Goal: Information Seeking & Learning: Find contact information

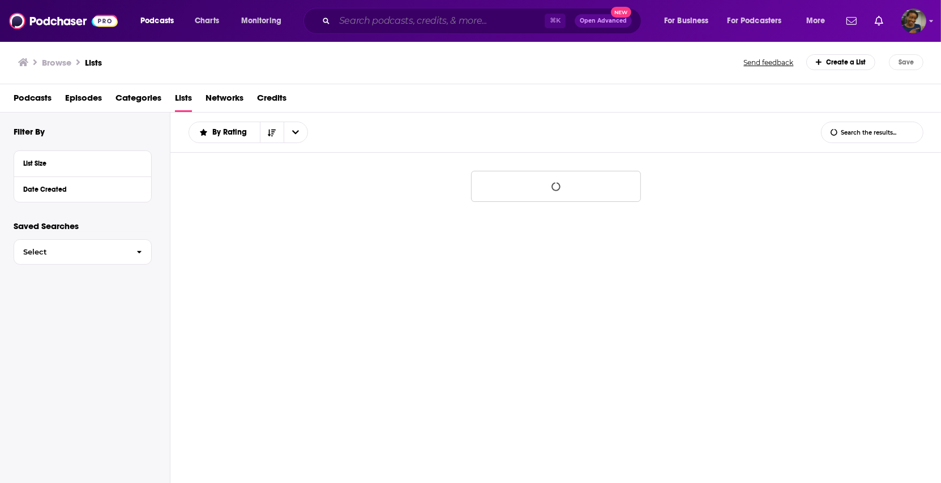
click at [487, 19] on input "Search podcasts, credits, & more..." at bounding box center [439, 21] width 210 height 18
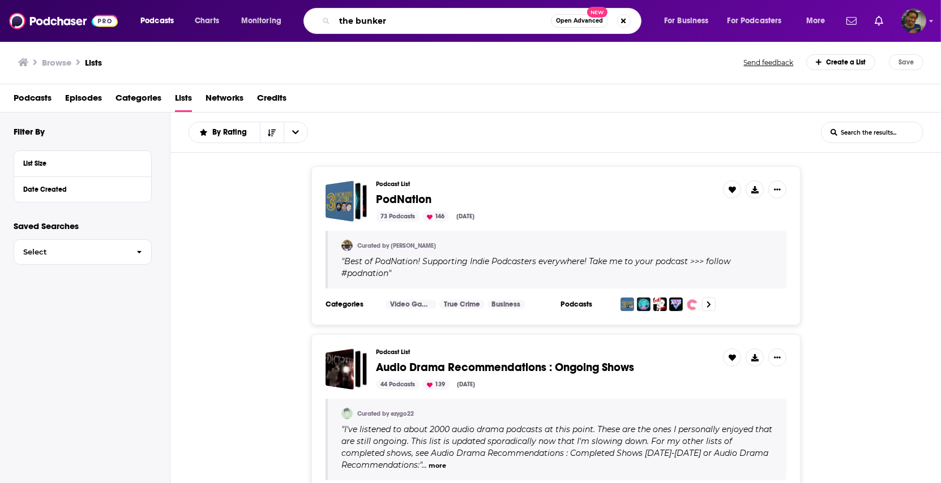
type input "the bunker"
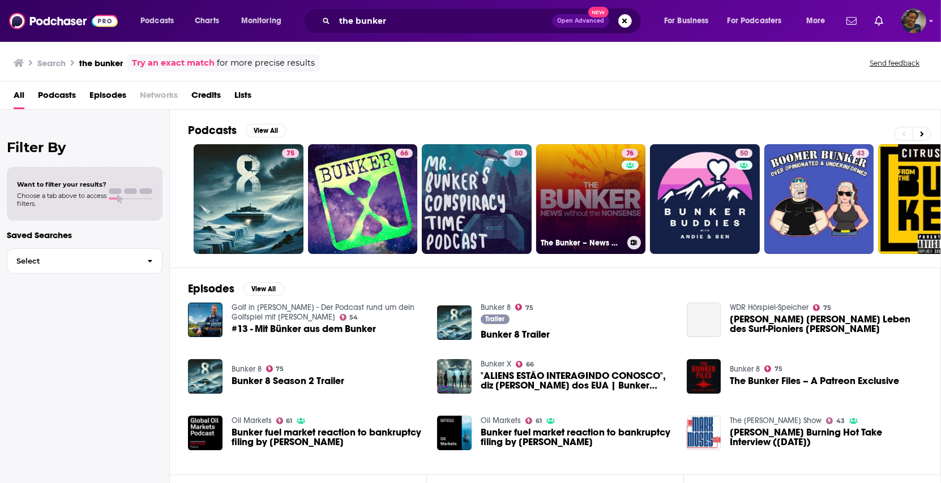
click at [564, 207] on link "76 The Bunker – News without the nonsense" at bounding box center [591, 199] width 110 height 110
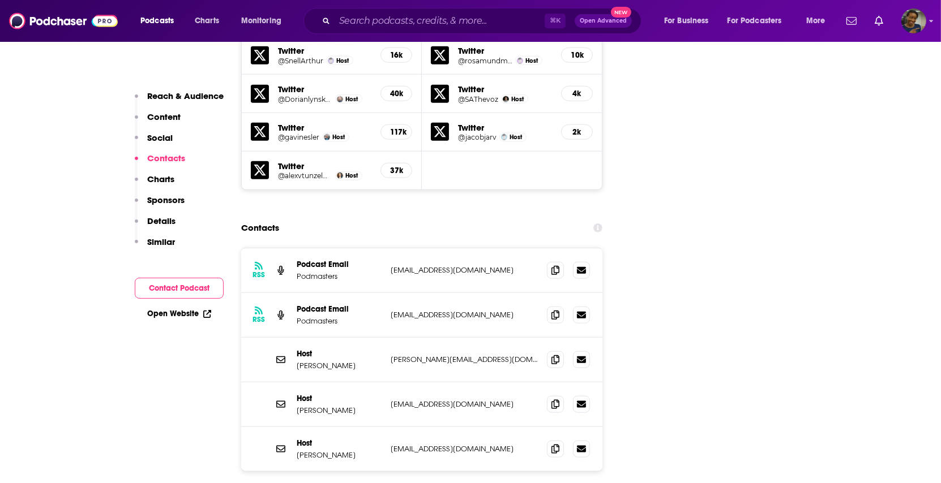
scroll to position [1217, 0]
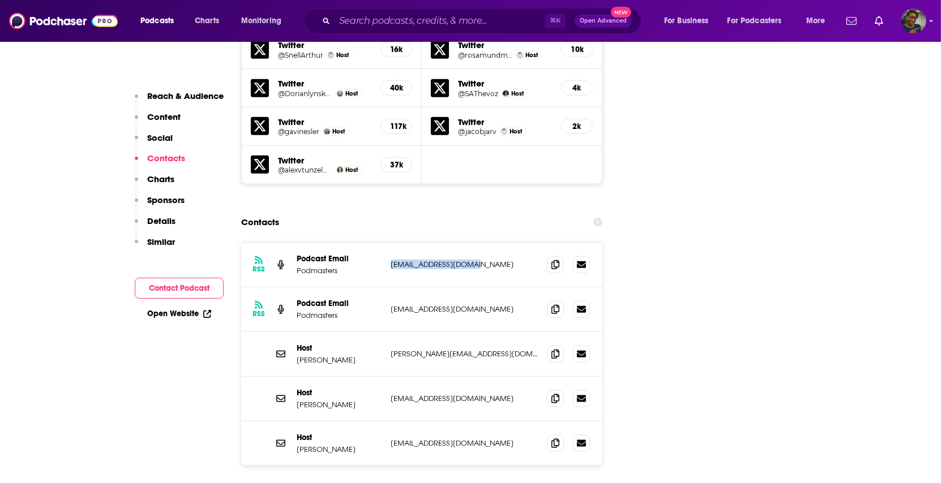
drag, startPoint x: 486, startPoint y: 206, endPoint x: 390, endPoint y: 208, distance: 95.1
click at [390, 260] on p "[EMAIL_ADDRESS][DOMAIN_NAME]" at bounding box center [463, 265] width 147 height 10
copy p "[EMAIL_ADDRESS][DOMAIN_NAME]"
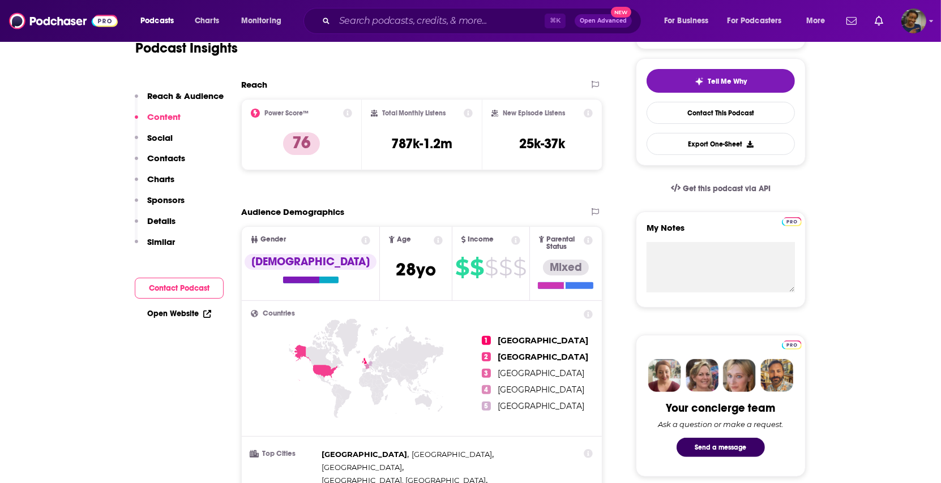
scroll to position [0, 0]
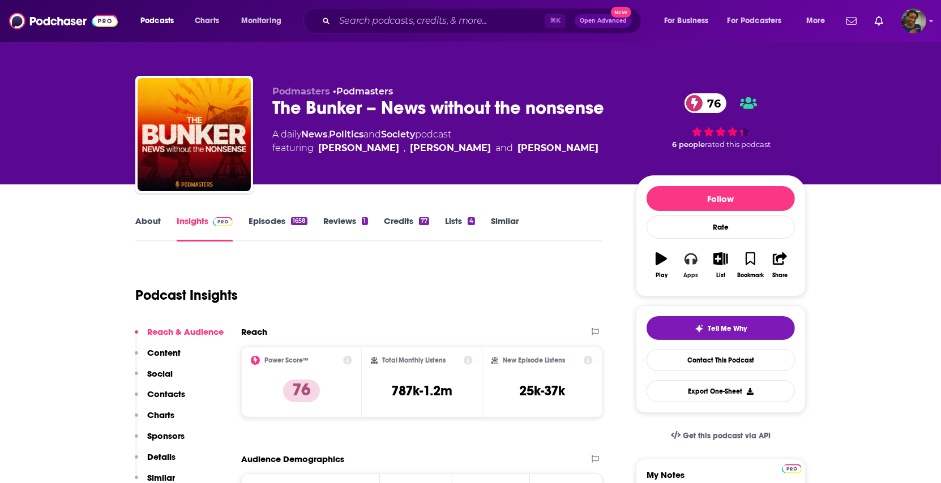
click at [695, 272] on div "Apps" at bounding box center [691, 275] width 15 height 7
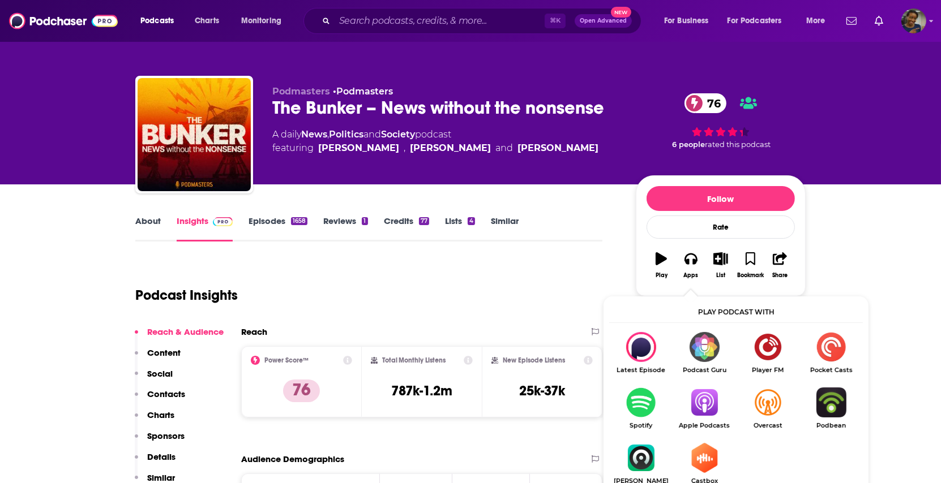
click at [698, 397] on img "Show Listen On dropdown" at bounding box center [703, 403] width 63 height 30
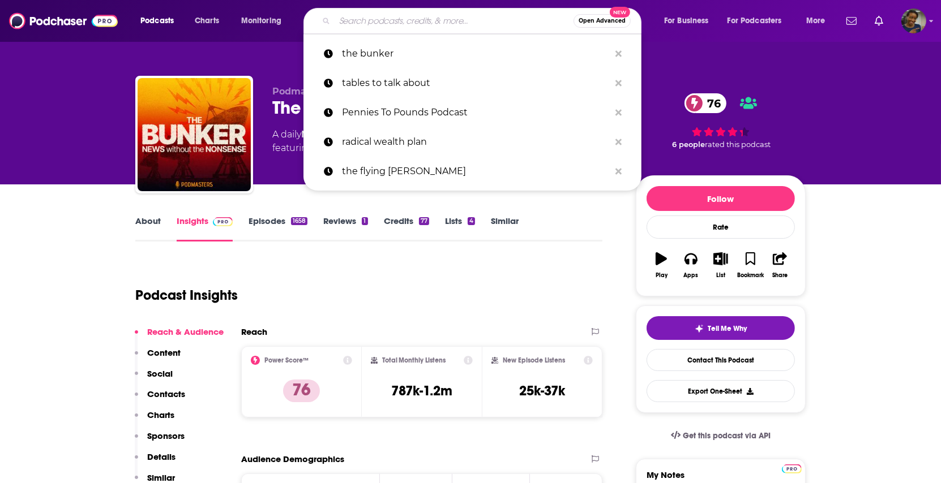
click at [432, 21] on input "Search podcasts, credits, & more..." at bounding box center [453, 21] width 239 height 18
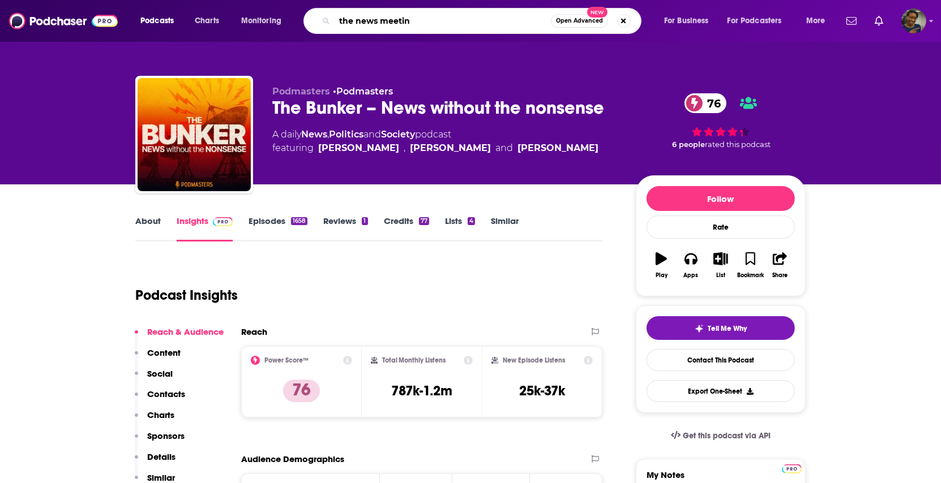
type input "the news meeting"
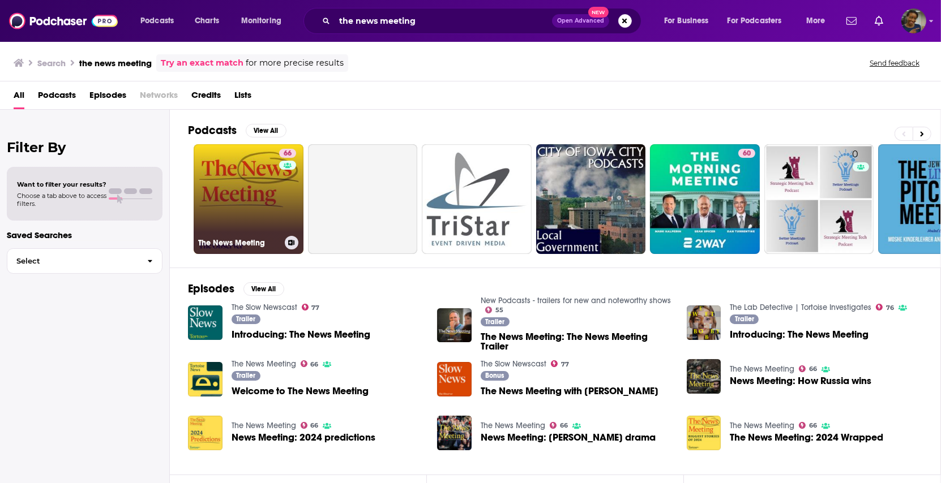
click at [227, 211] on link "66 The News Meeting" at bounding box center [249, 199] width 110 height 110
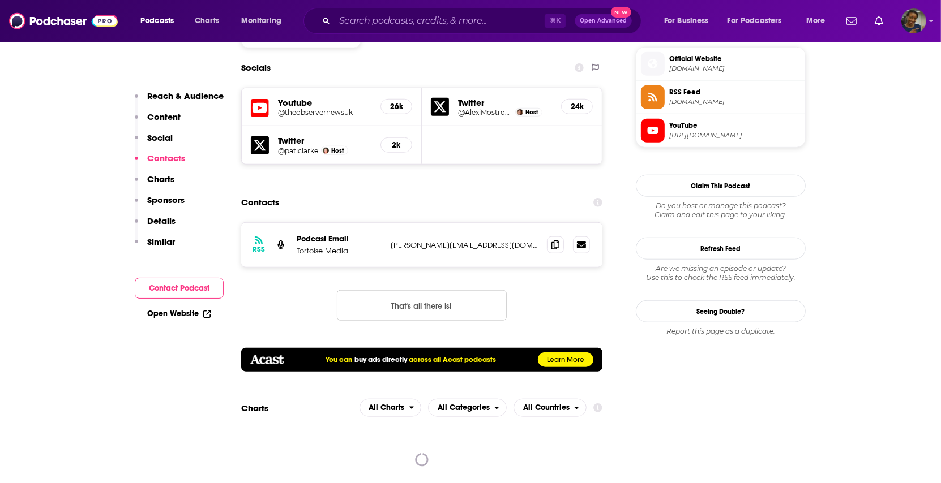
scroll to position [1019, 0]
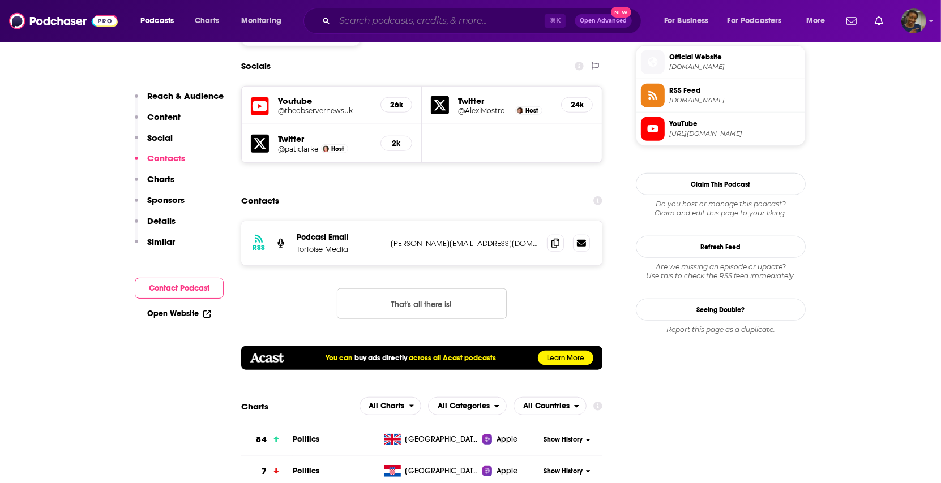
click at [428, 23] on input "Search podcasts, credits, & more..." at bounding box center [439, 21] width 210 height 18
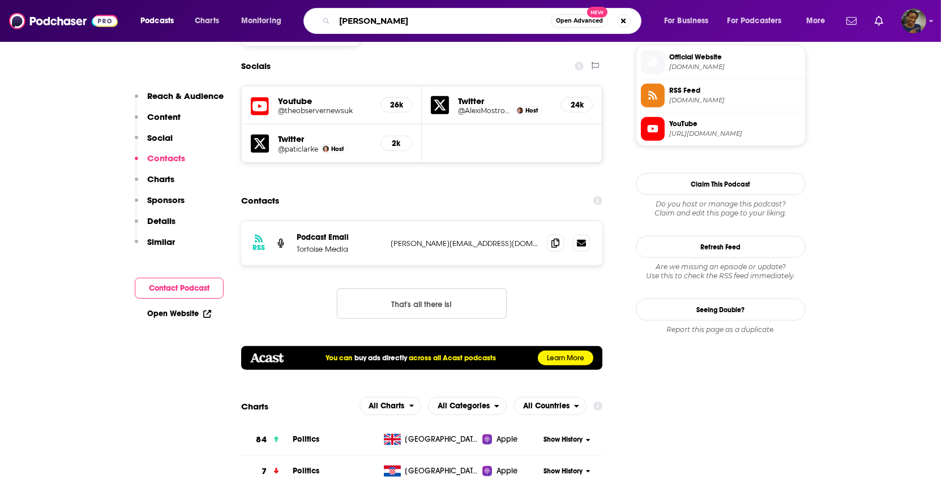
type input "[PERSON_NAME]"
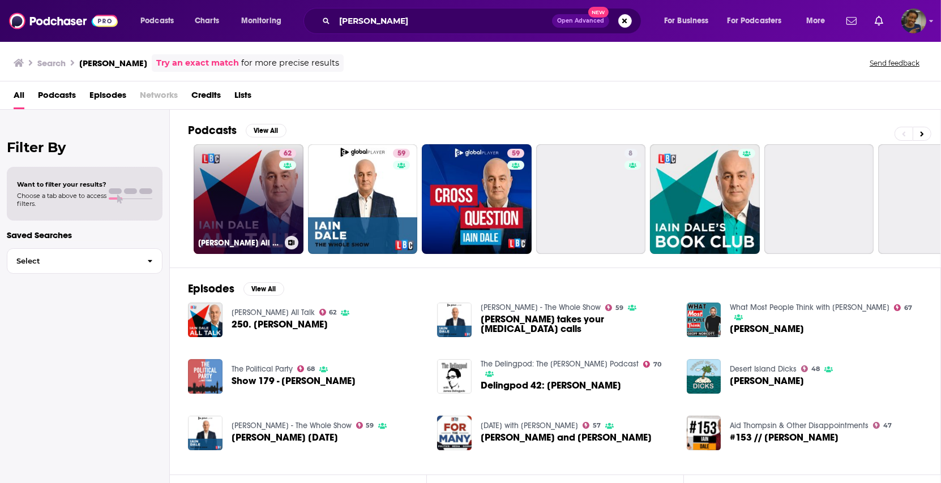
click at [229, 191] on link "62 [PERSON_NAME] All Talk" at bounding box center [249, 199] width 110 height 110
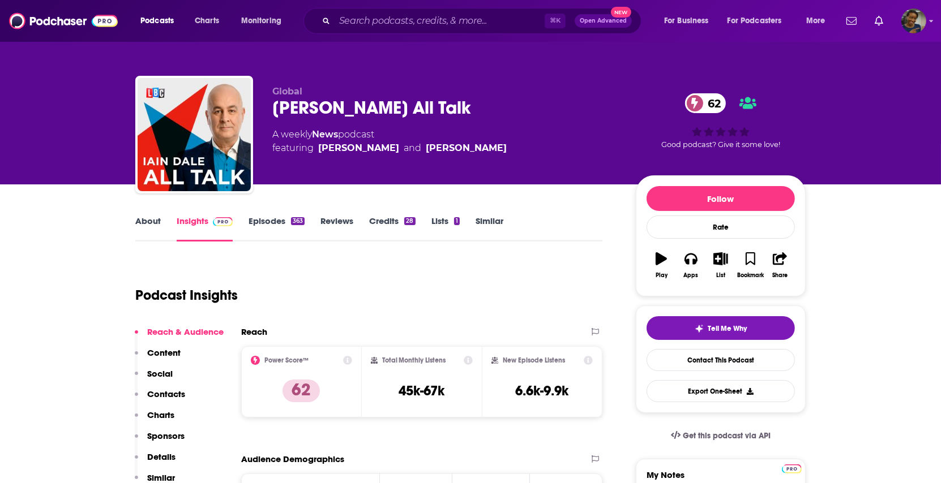
click at [150, 230] on link "About" at bounding box center [147, 229] width 25 height 26
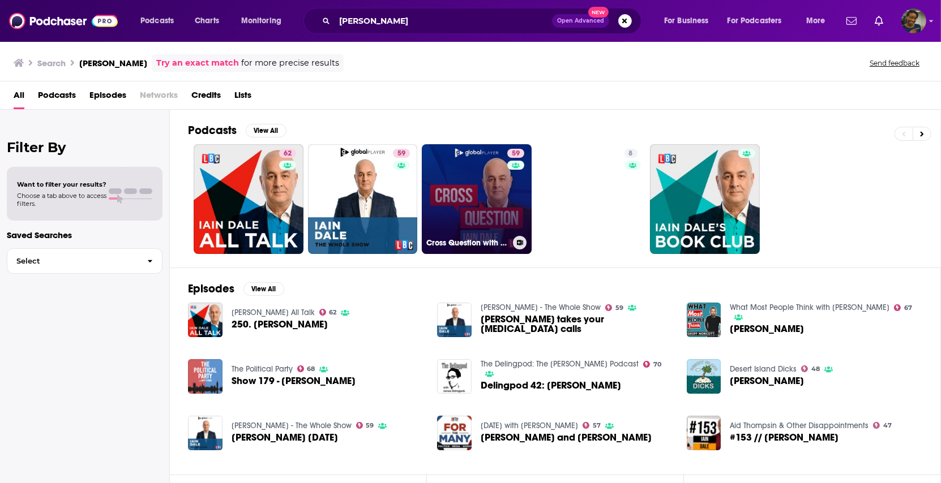
click at [474, 199] on link "59 Cross Question with [PERSON_NAME]" at bounding box center [477, 199] width 110 height 110
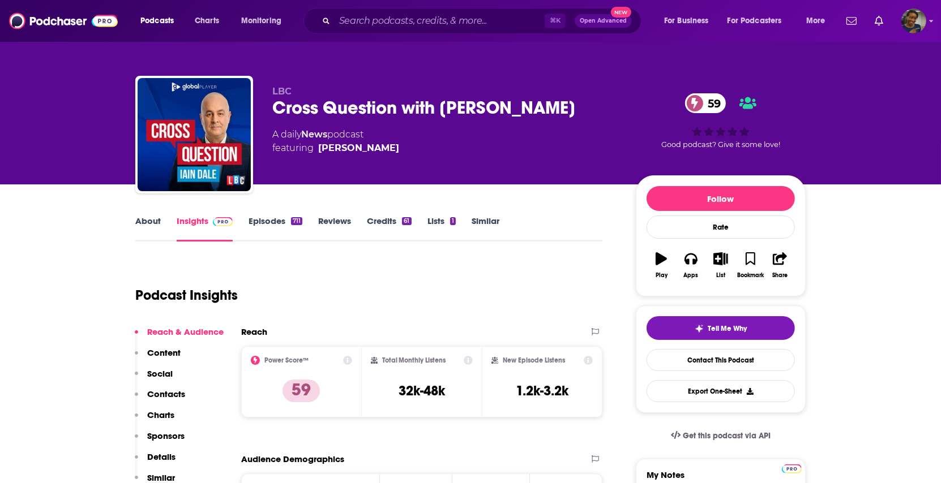
click at [151, 221] on link "About" at bounding box center [147, 229] width 25 height 26
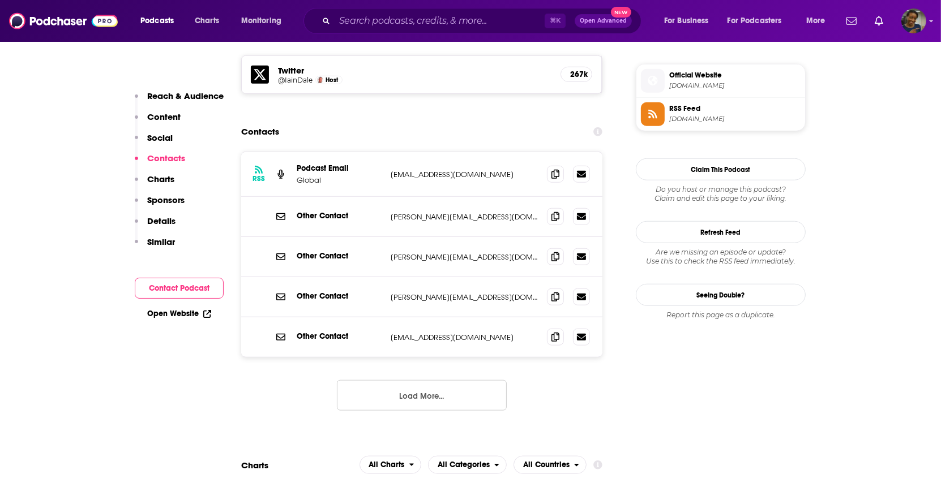
scroll to position [986, 0]
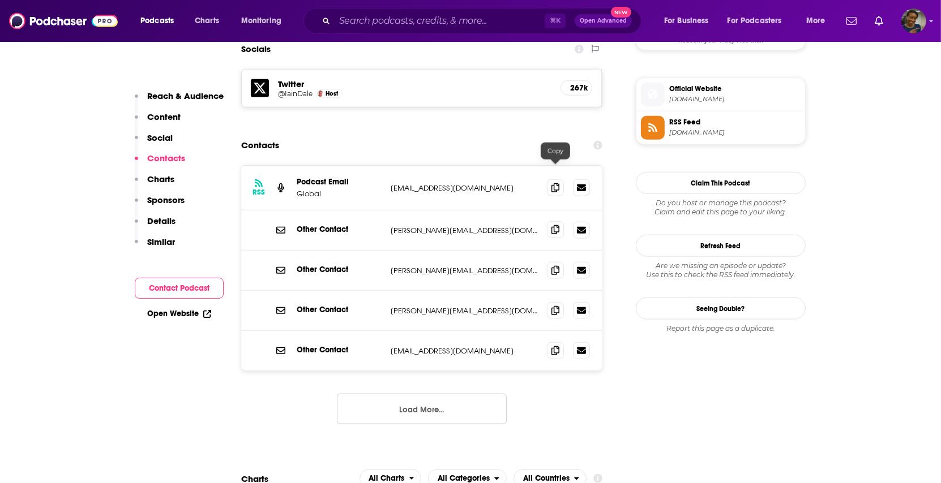
click at [559, 221] on span at bounding box center [555, 229] width 17 height 17
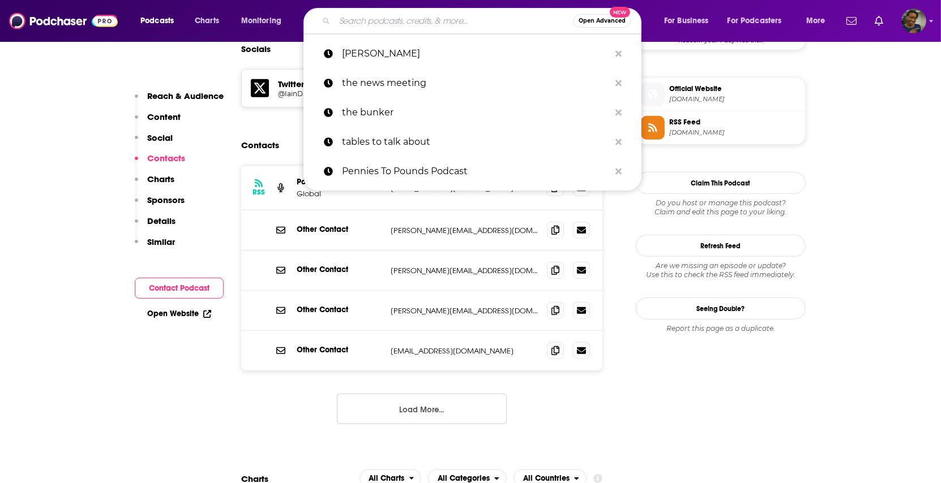
click at [428, 15] on input "Search podcasts, credits, & more..." at bounding box center [453, 21] width 239 height 18
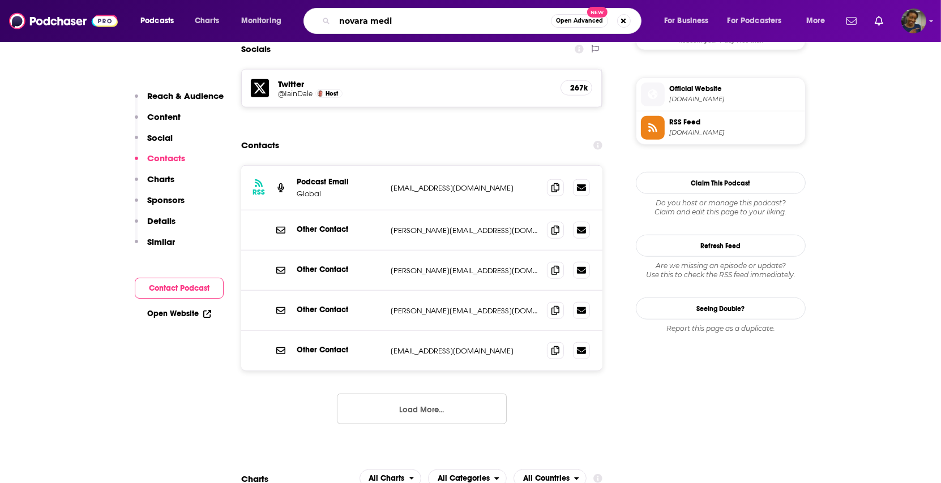
type input "novara media"
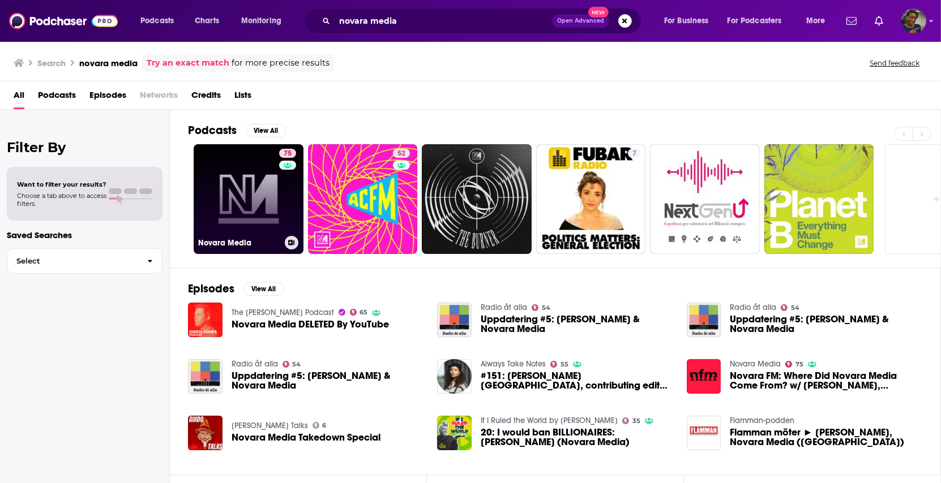
click at [219, 228] on link "75 Novara Media" at bounding box center [249, 199] width 110 height 110
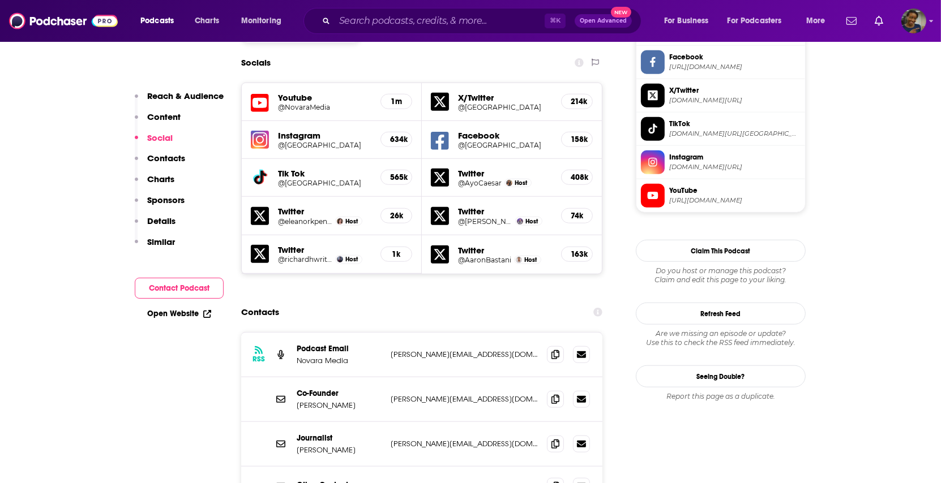
scroll to position [1000, 0]
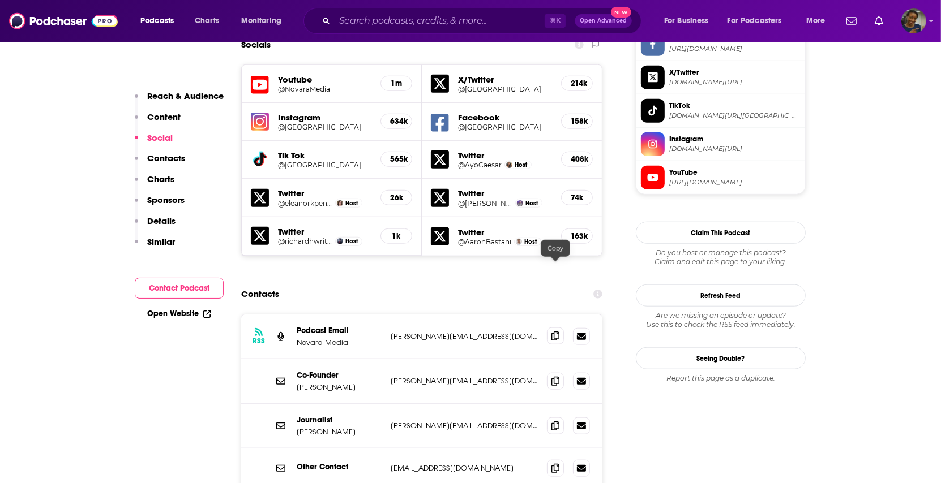
click at [557, 332] on icon at bounding box center [555, 336] width 8 height 9
click at [557, 464] on icon at bounding box center [555, 468] width 8 height 9
